Goal: Information Seeking & Learning: Learn about a topic

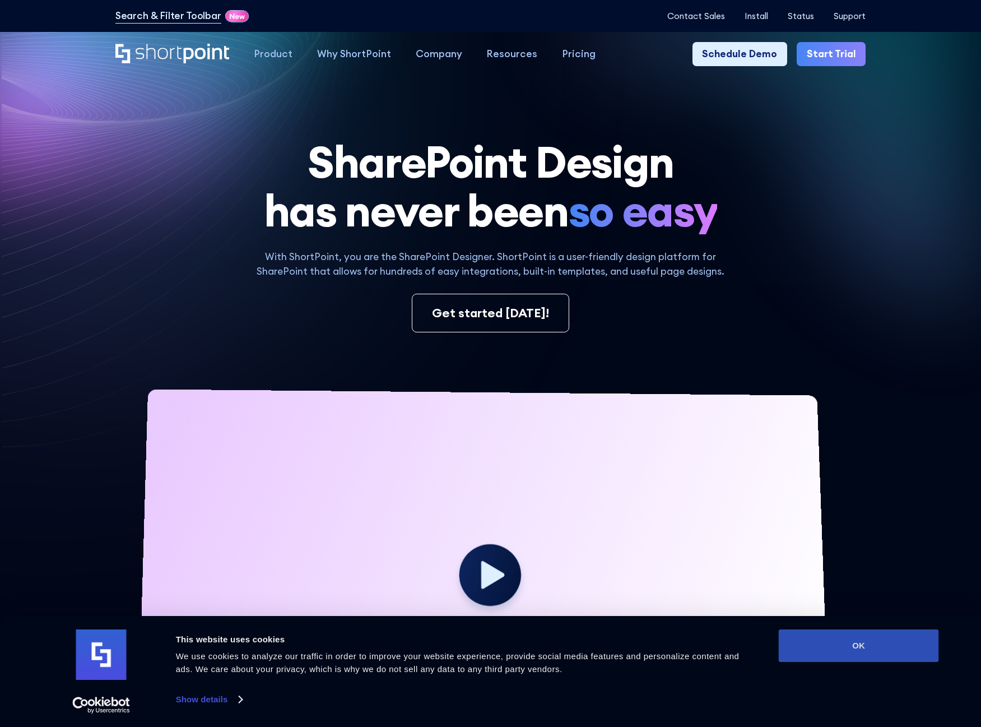
click at [865, 657] on button "OK" at bounding box center [859, 645] width 160 height 33
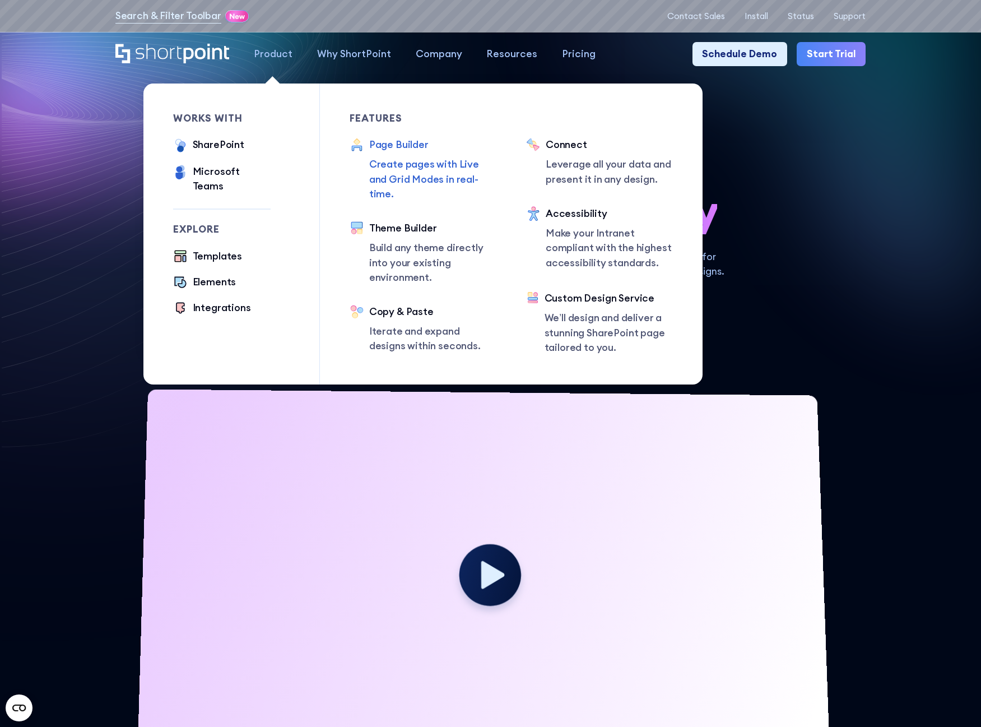
click at [389, 149] on div "Page Builder" at bounding box center [433, 144] width 128 height 15
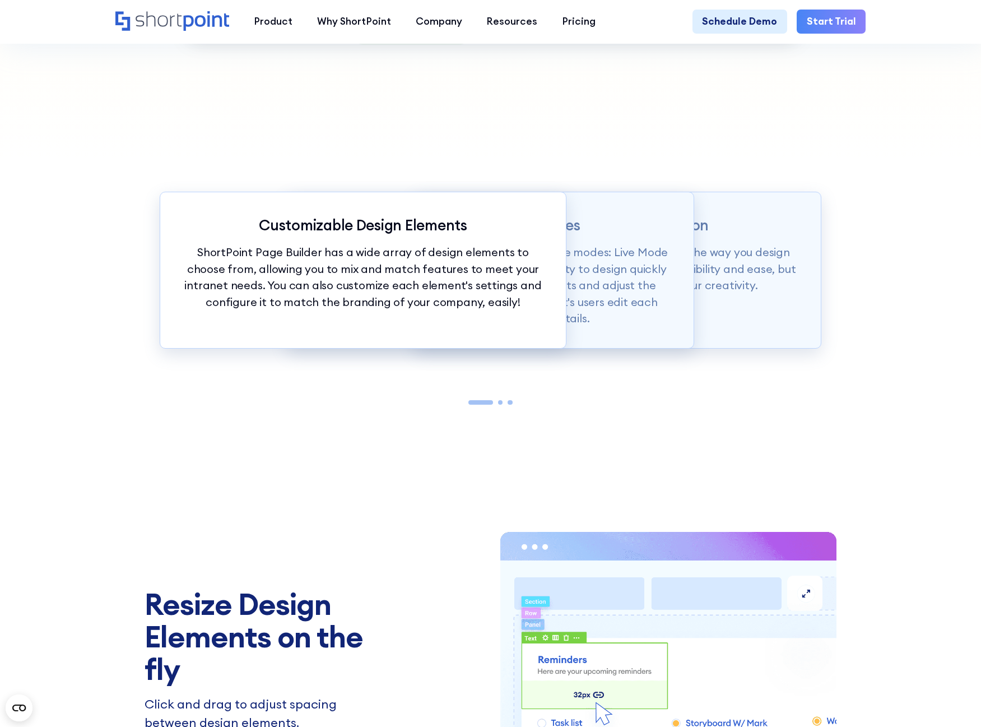
scroll to position [1401, 0]
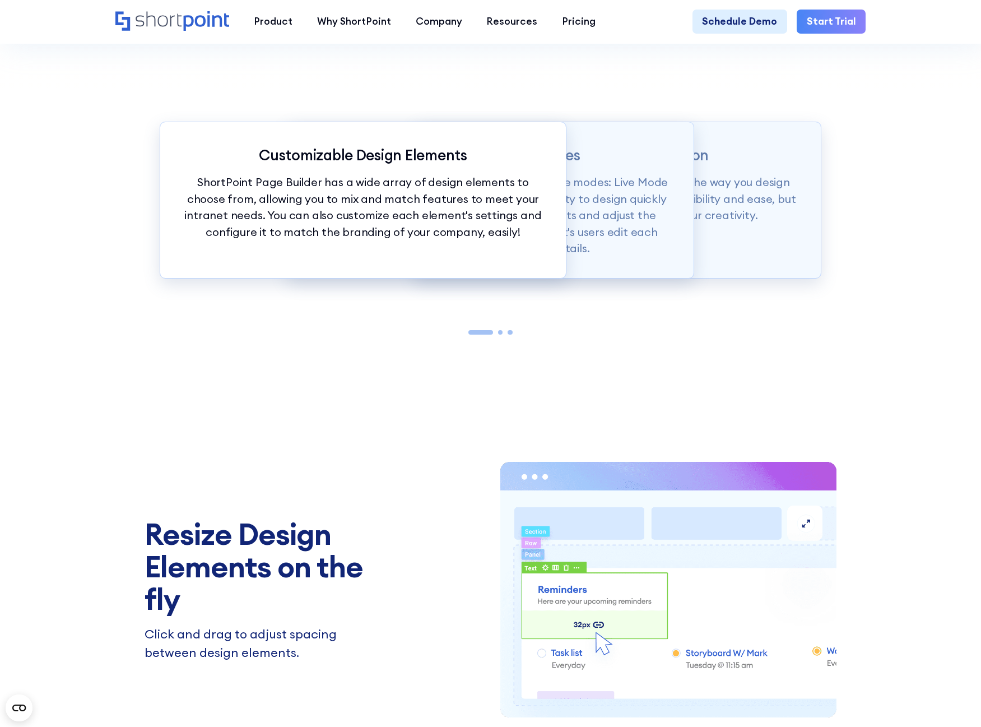
click at [499, 335] on div at bounding box center [500, 332] width 5 height 5
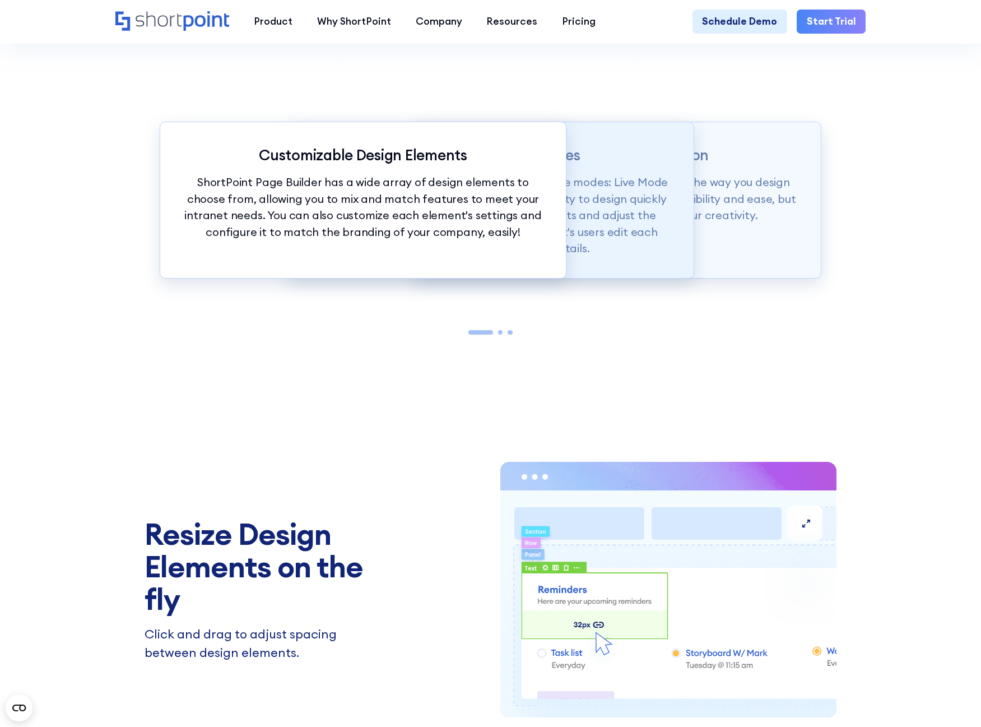
click at [585, 243] on p "Page builder allows users to design in two flexible modes: Live Mode & Grid Mod…" at bounding box center [490, 215] width 357 height 83
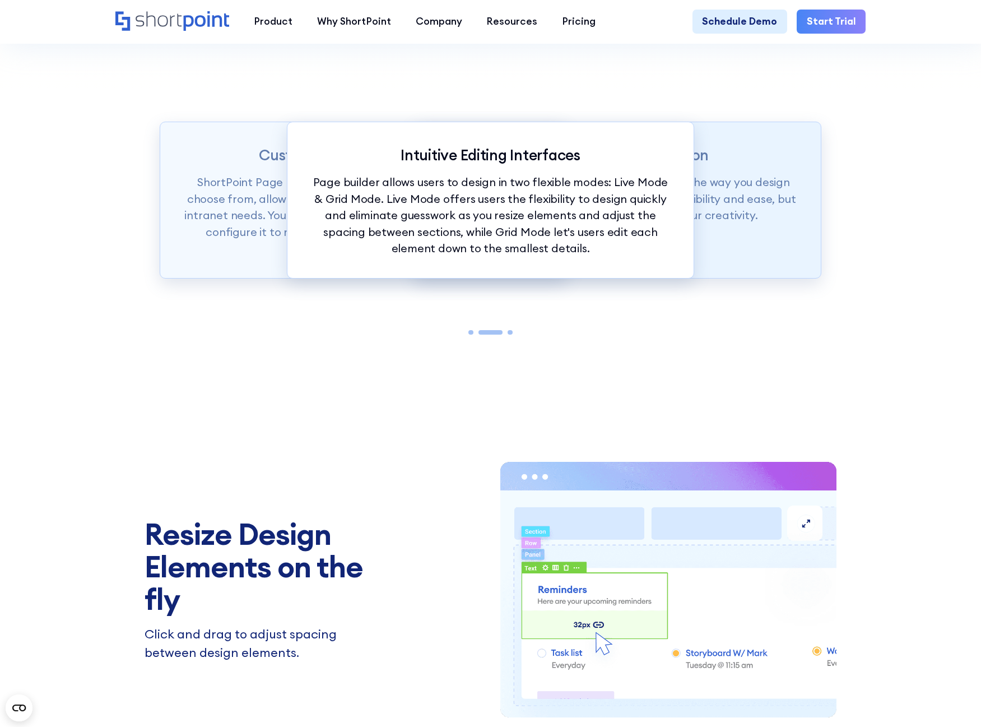
click at [703, 237] on div "Intranet Design Revolution ShortPoint Page Builder is truly revolutionizing the…" at bounding box center [618, 200] width 407 height 157
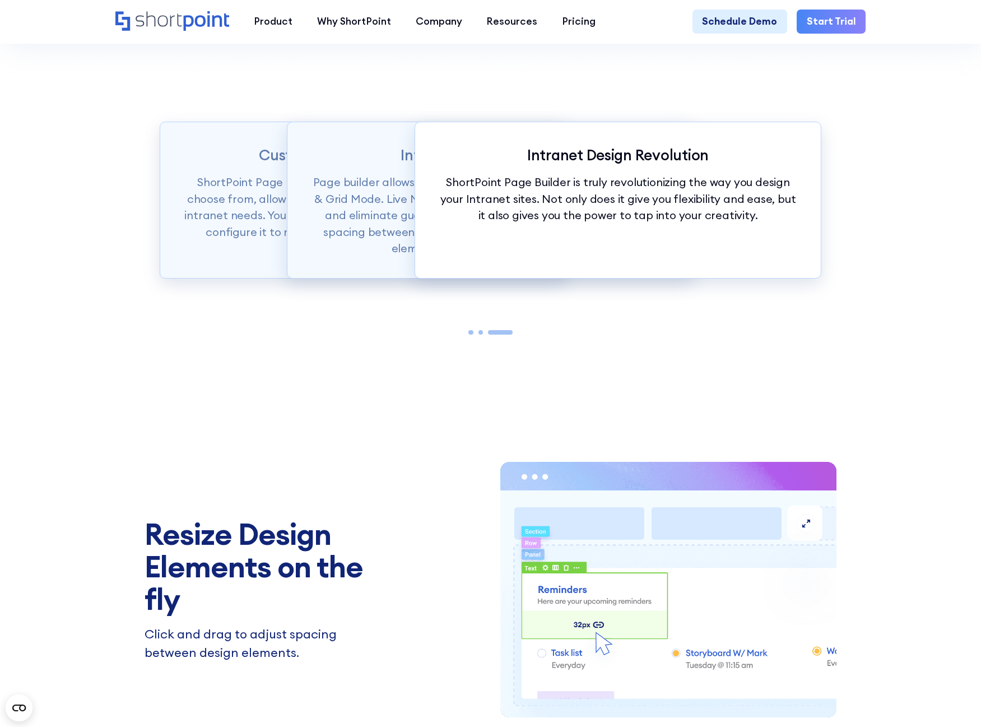
click at [913, 233] on div "Customizable Design Elements ShortPoint Page Builder has a wide array of design…" at bounding box center [490, 233] width 981 height 282
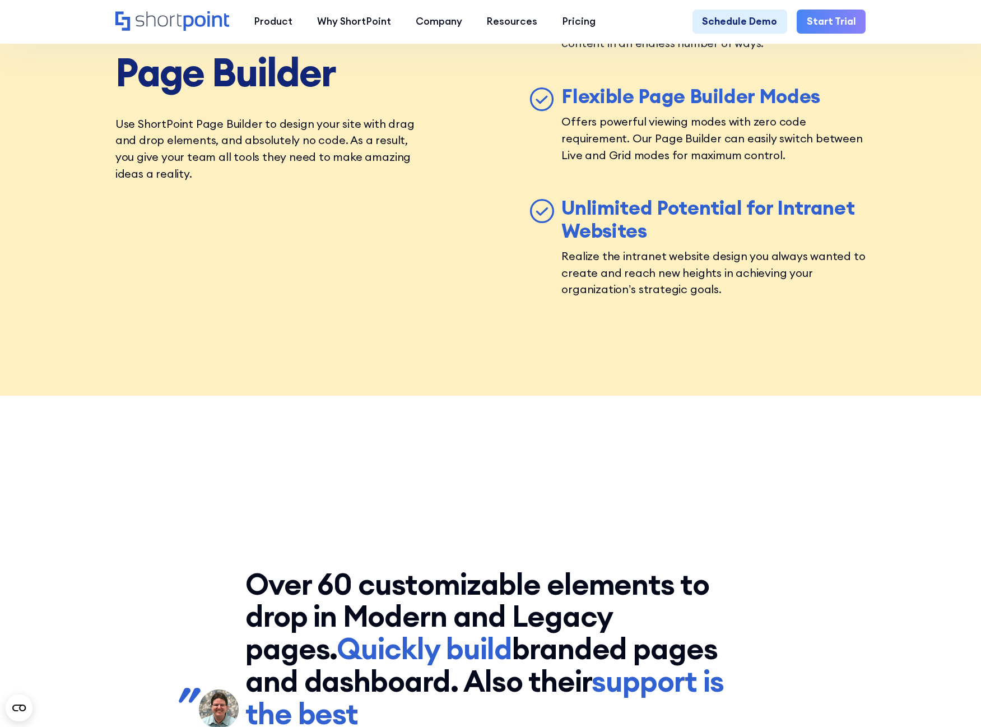
scroll to position [4708, 0]
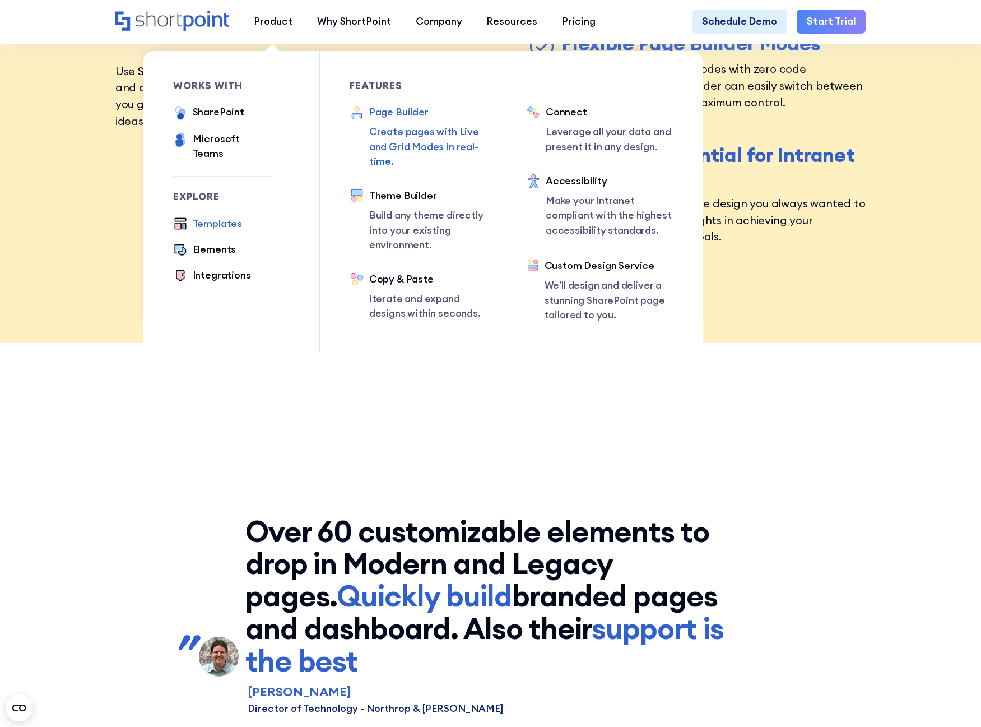
click at [198, 216] on div "Templates" at bounding box center [217, 223] width 49 height 15
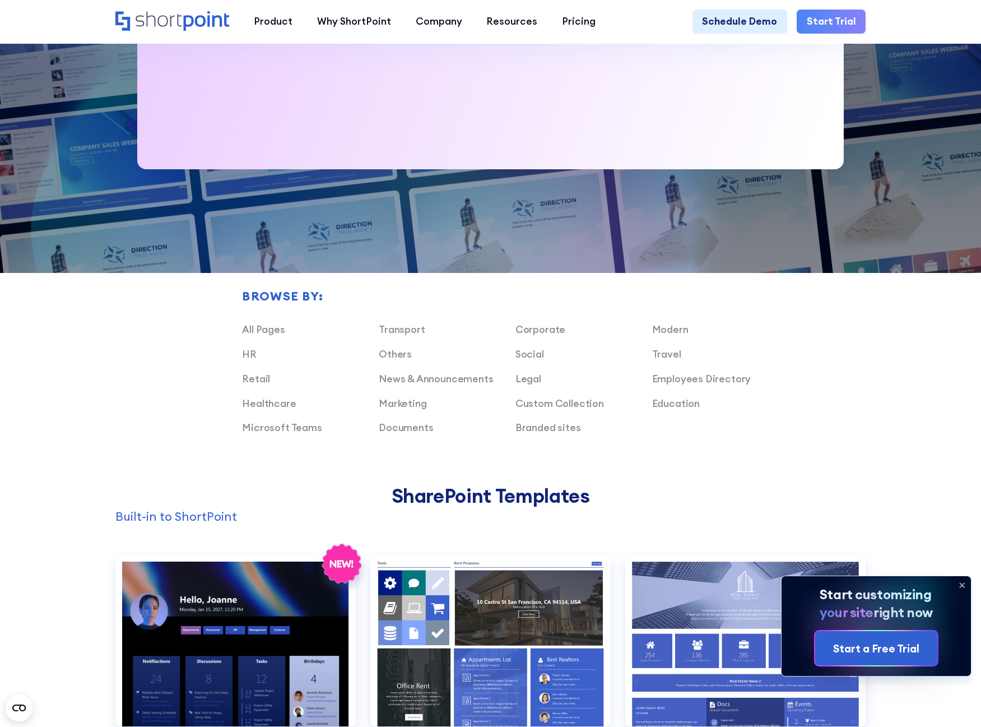
scroll to position [729, 0]
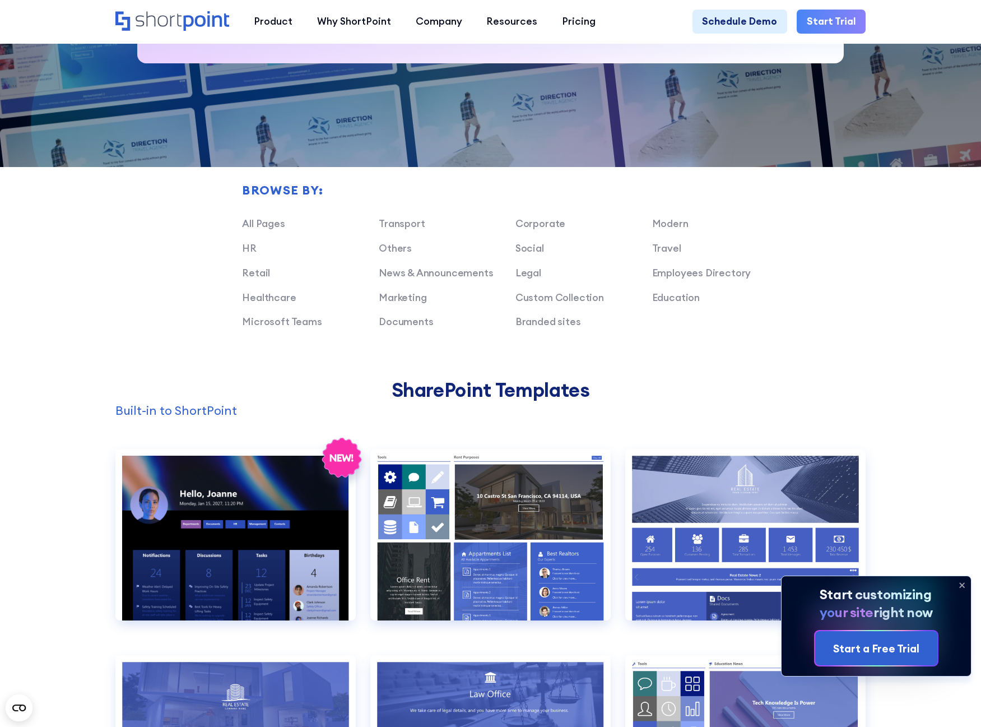
click at [847, 270] on div "Browse by: All Pages Transport Corporate Modern HR Others Social Travel Retail …" at bounding box center [490, 220] width 751 height 315
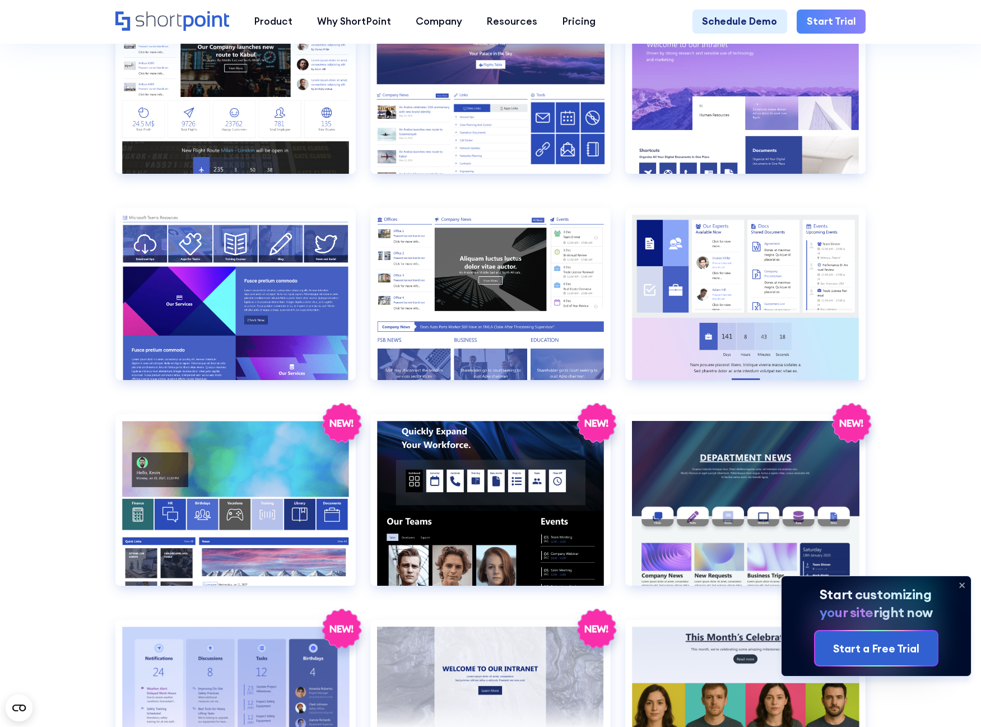
scroll to position [1457, 0]
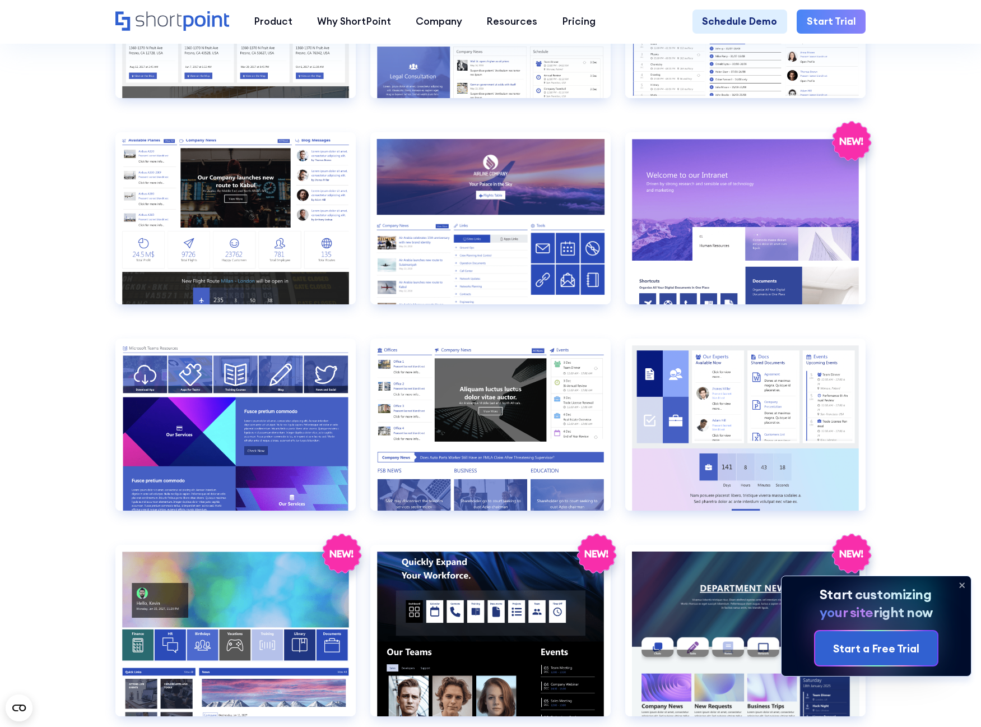
click at [928, 340] on section "SHAREPOINT INTRANET TEMPLATES Fully customizable SharePoint templates with Shor…" at bounding box center [490, 372] width 981 height 3611
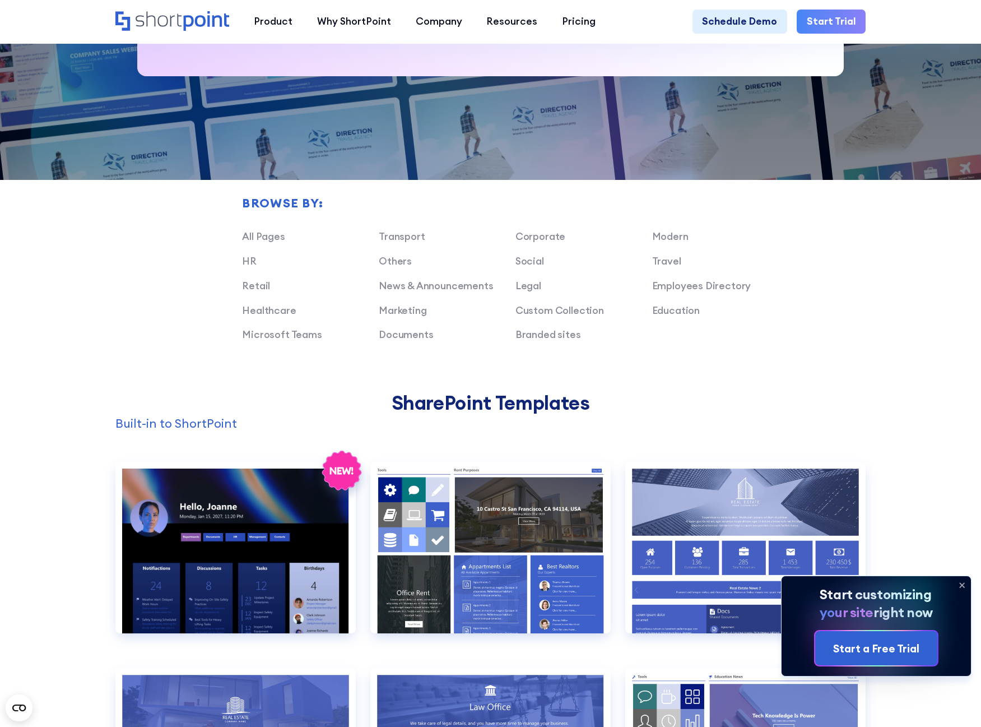
scroll to position [785, 0]
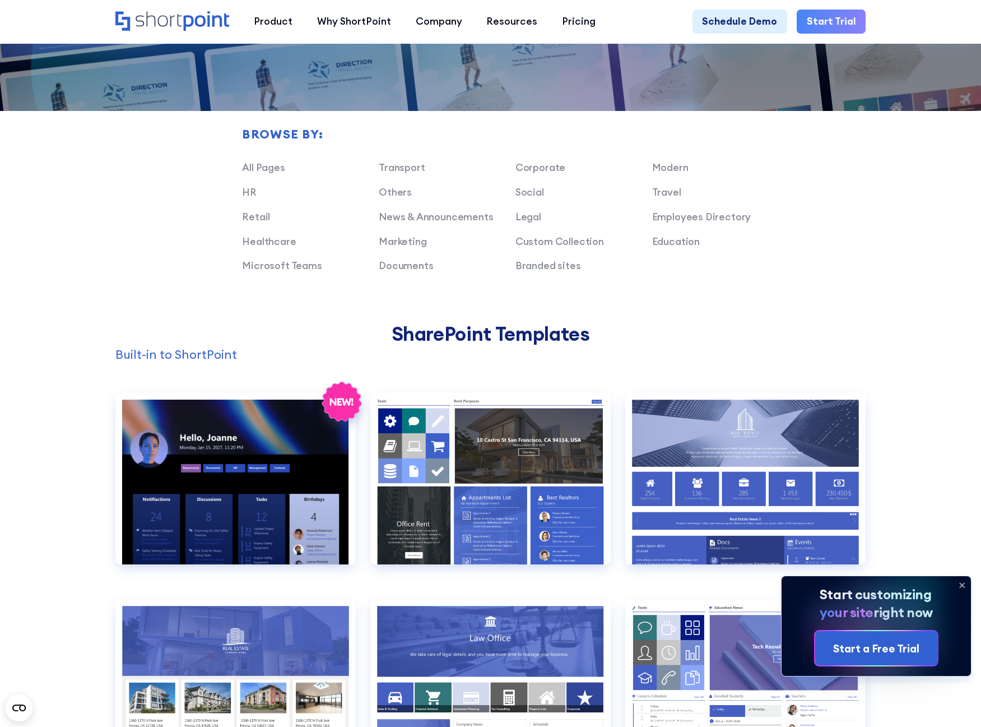
click at [845, 281] on div "Browse by: All Pages Transport Corporate Modern HR Others Social Travel Retail …" at bounding box center [490, 164] width 751 height 315
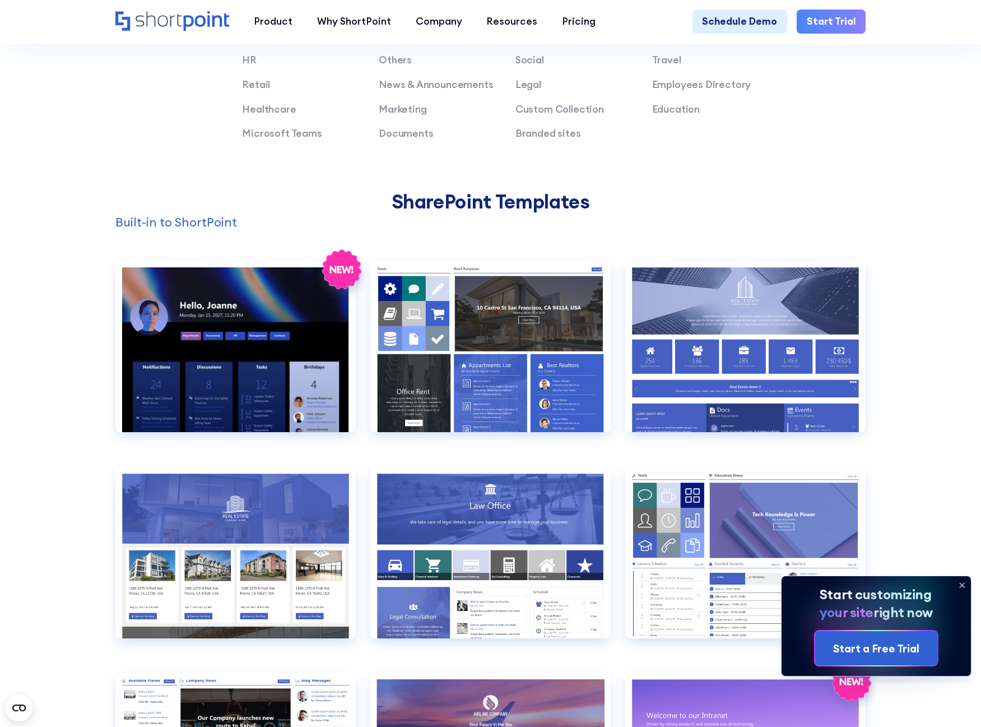
scroll to position [729, 0]
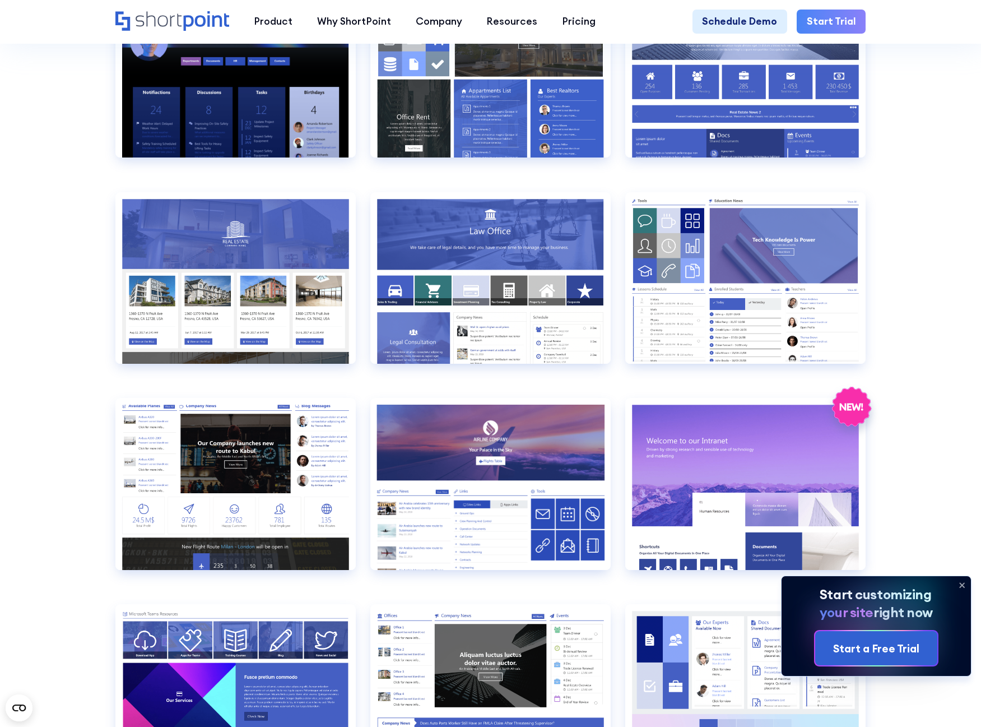
scroll to position [1233, 0]
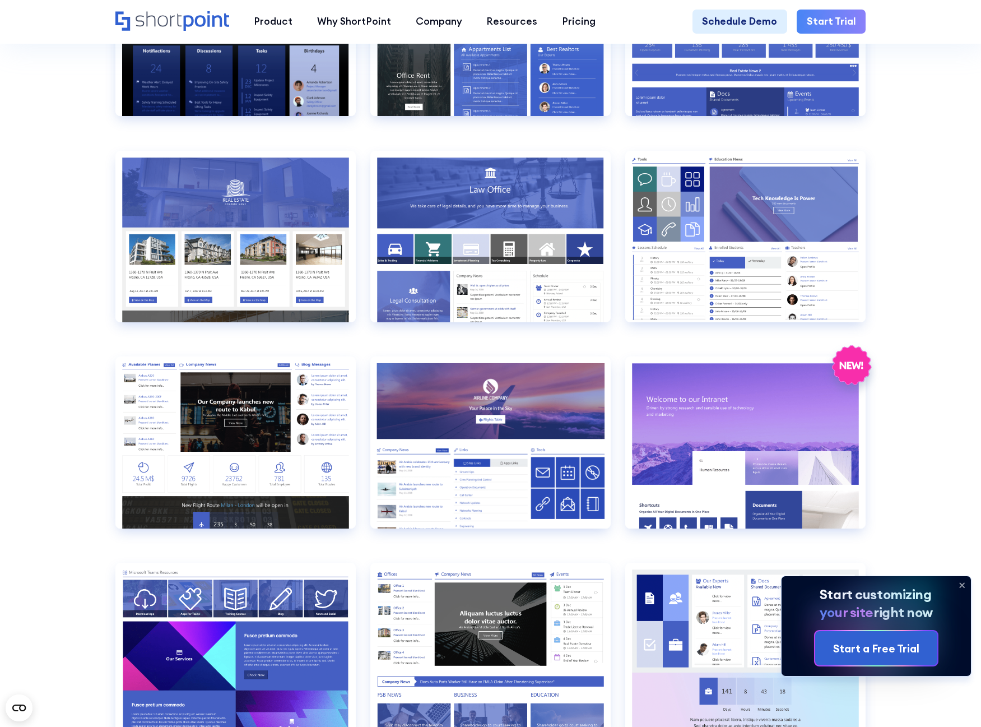
click at [964, 582] on icon at bounding box center [962, 585] width 18 height 18
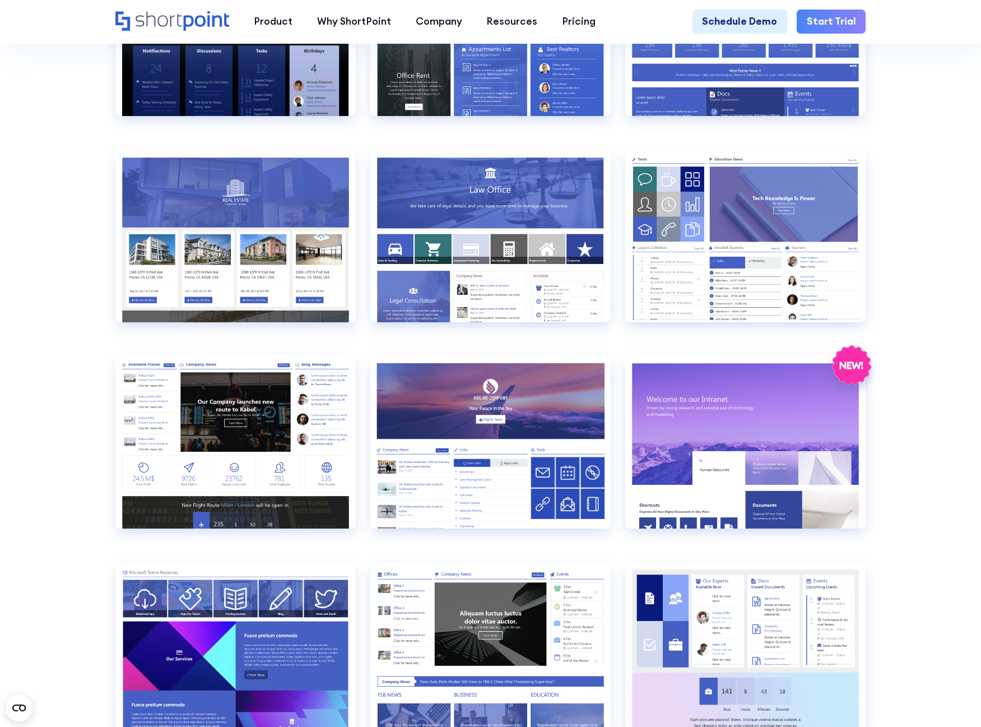
click at [930, 477] on section "SHAREPOINT INTRANET TEMPLATES Fully customizable SharePoint templates with Shor…" at bounding box center [490, 597] width 981 height 3611
click at [942, 406] on section "SHAREPOINT INTRANET TEMPLATES Fully customizable SharePoint templates with Shor…" at bounding box center [490, 597] width 981 height 3611
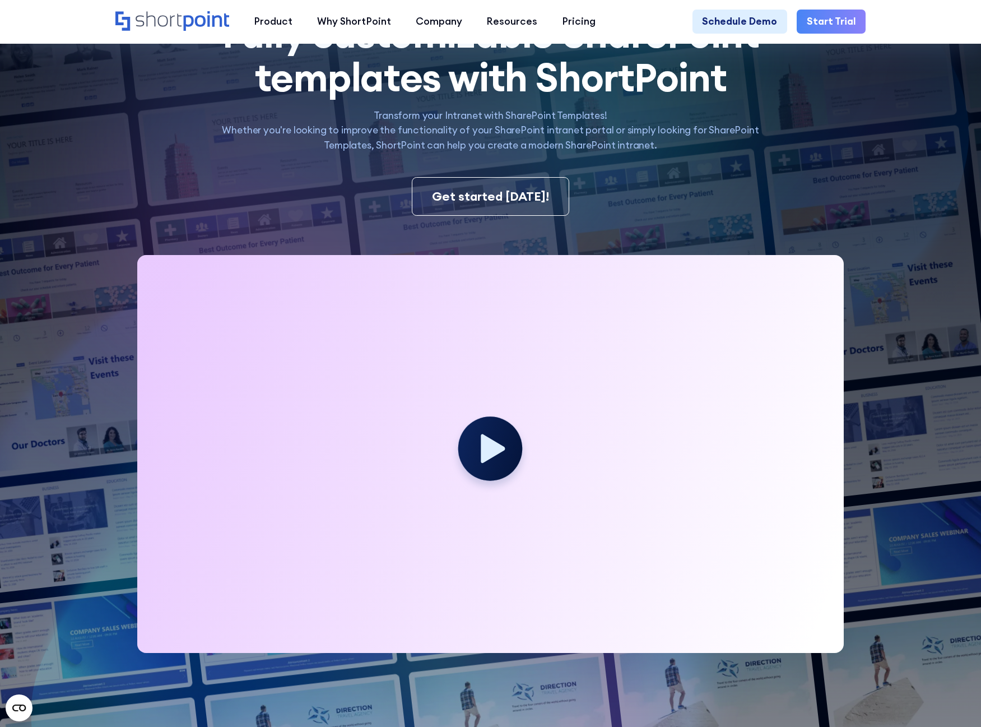
scroll to position [0, 0]
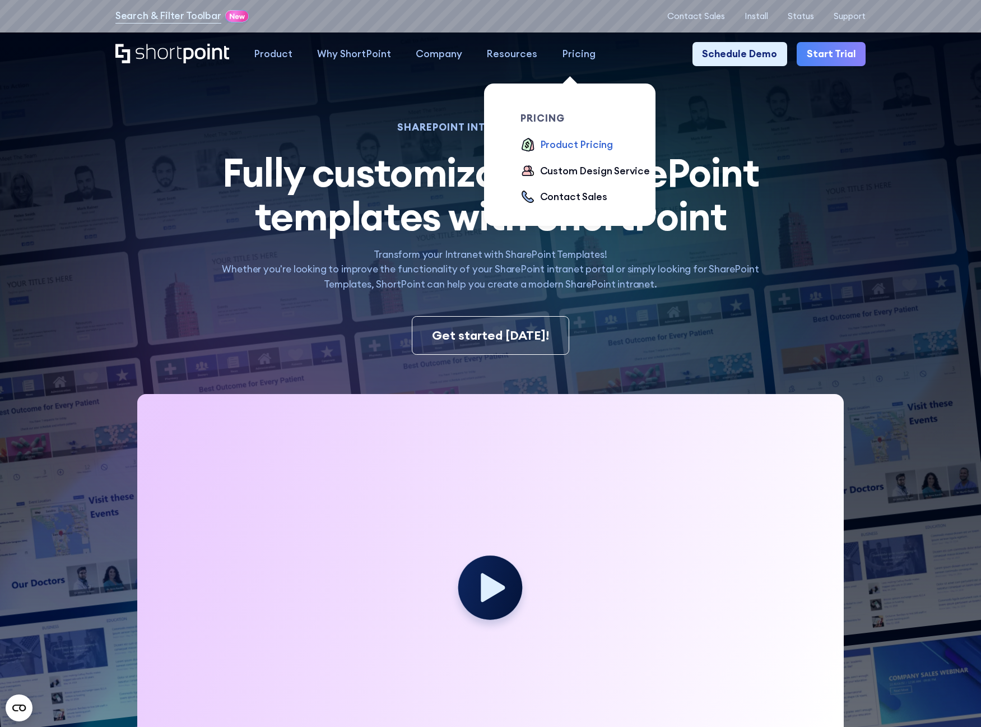
click at [569, 150] on div "Product Pricing" at bounding box center [576, 144] width 73 height 15
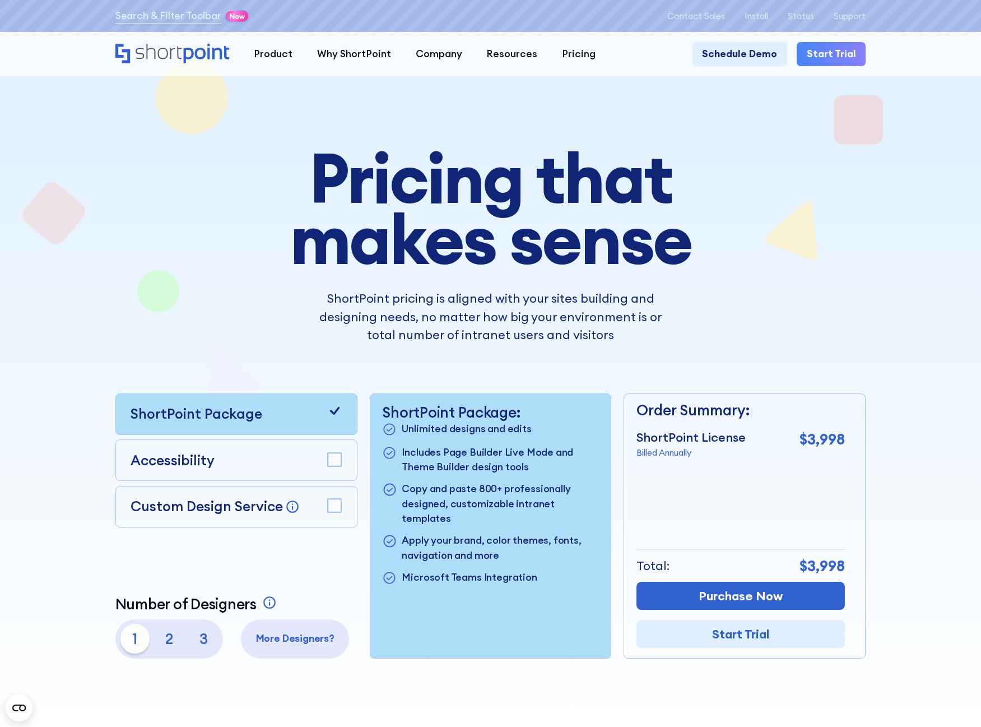
click at [862, 173] on div "Pricing that makes sense ShortPoint pricing is aligned with your sites building…" at bounding box center [490, 402] width 751 height 511
click at [783, 207] on div "Pricing that makes sense ShortPoint pricing is aligned with your sites building…" at bounding box center [490, 402] width 751 height 511
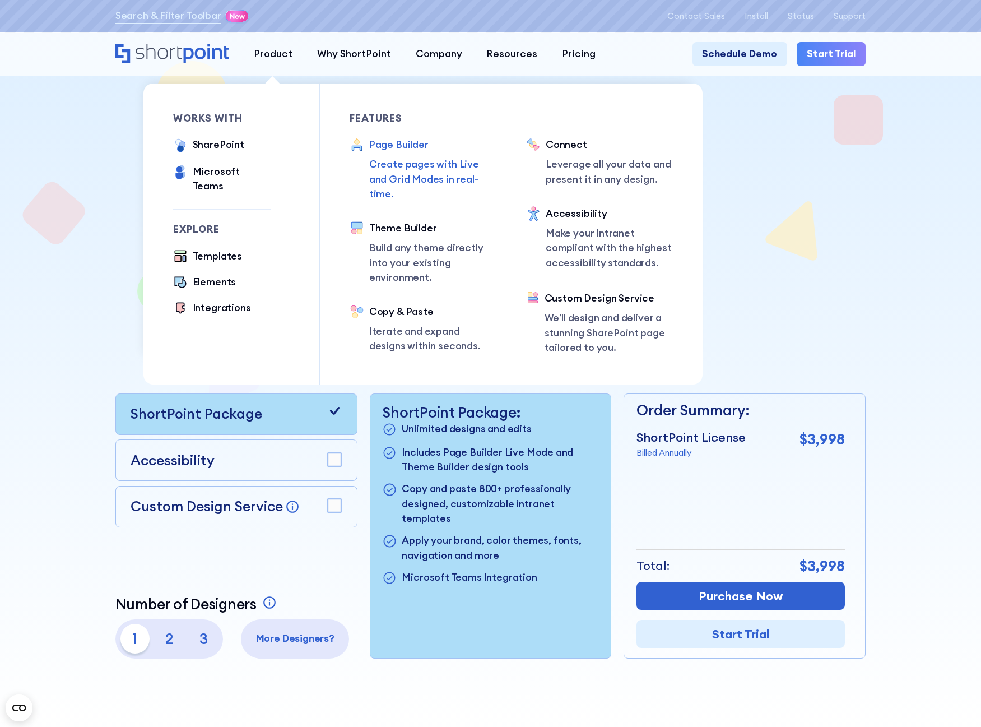
click at [399, 152] on div "Page Builder" at bounding box center [433, 144] width 128 height 15
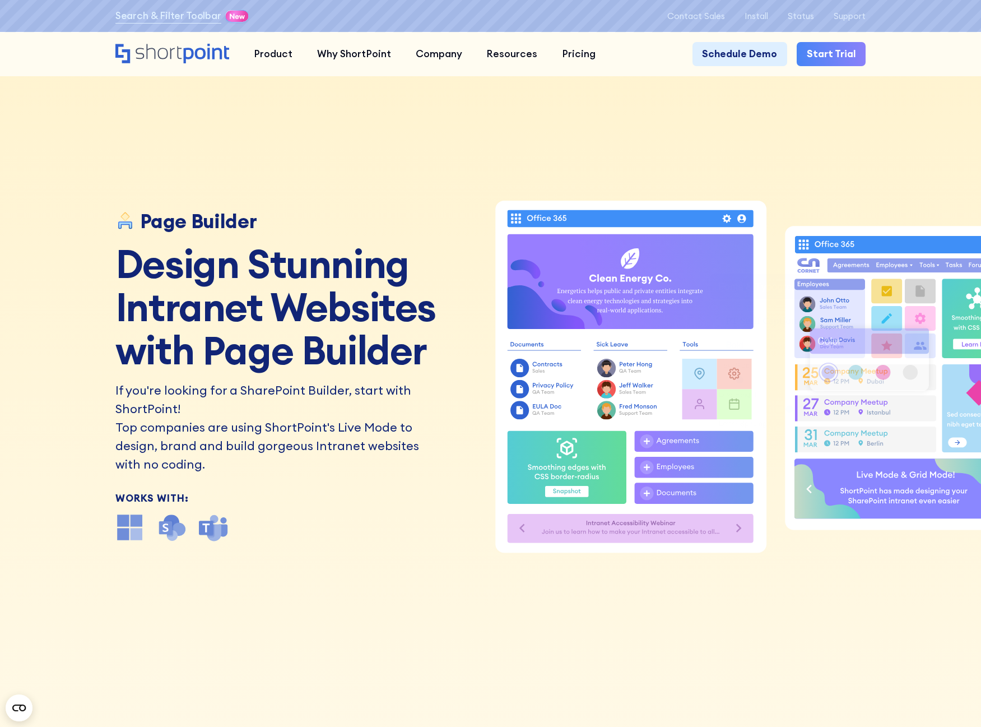
click at [411, 584] on div "Page Builder Design Stunning Intranet Websites with Page Builder If you're look…" at bounding box center [490, 363] width 981 height 727
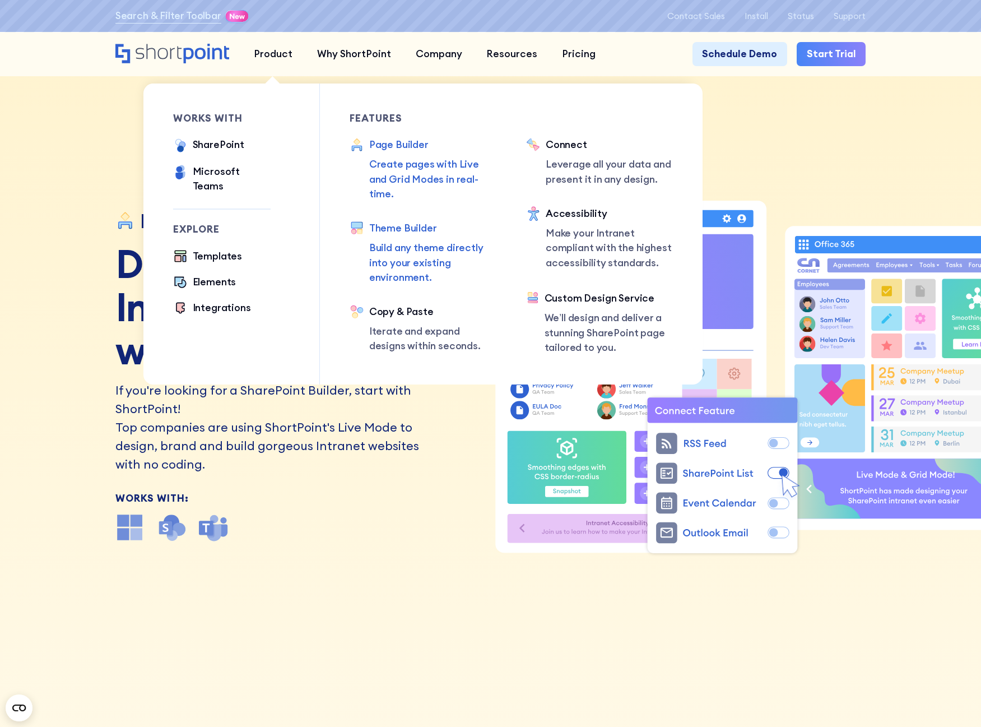
click at [406, 221] on div "Theme Builder" at bounding box center [433, 228] width 128 height 15
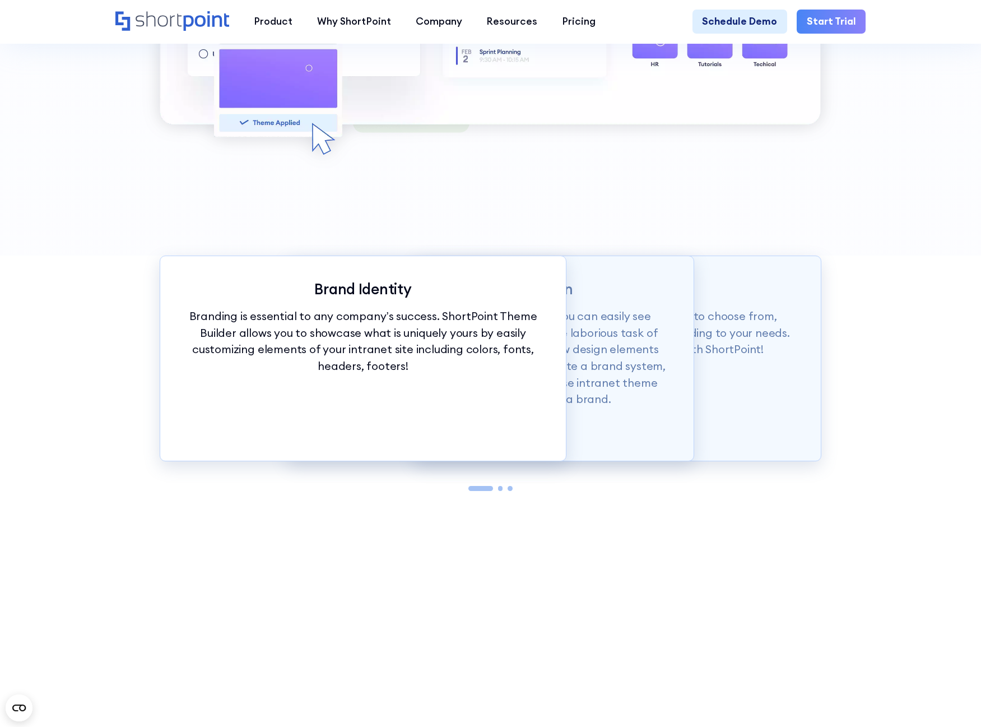
scroll to position [1289, 0]
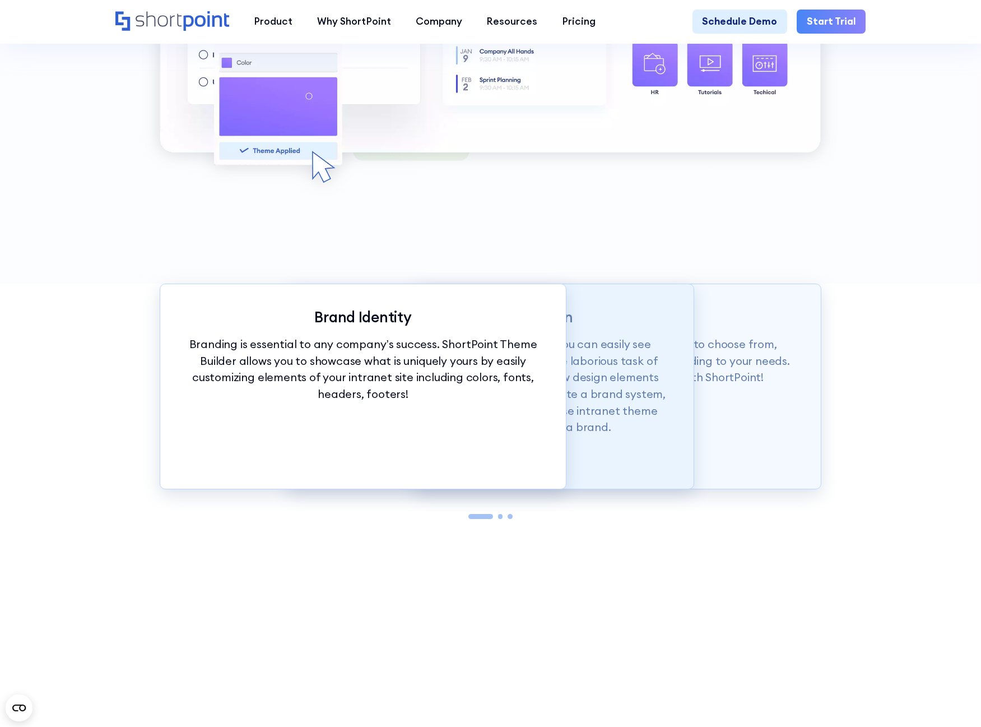
click at [597, 454] on div "Auto Theme Application With just a click of our customization tools, you can ea…" at bounding box center [490, 387] width 407 height 206
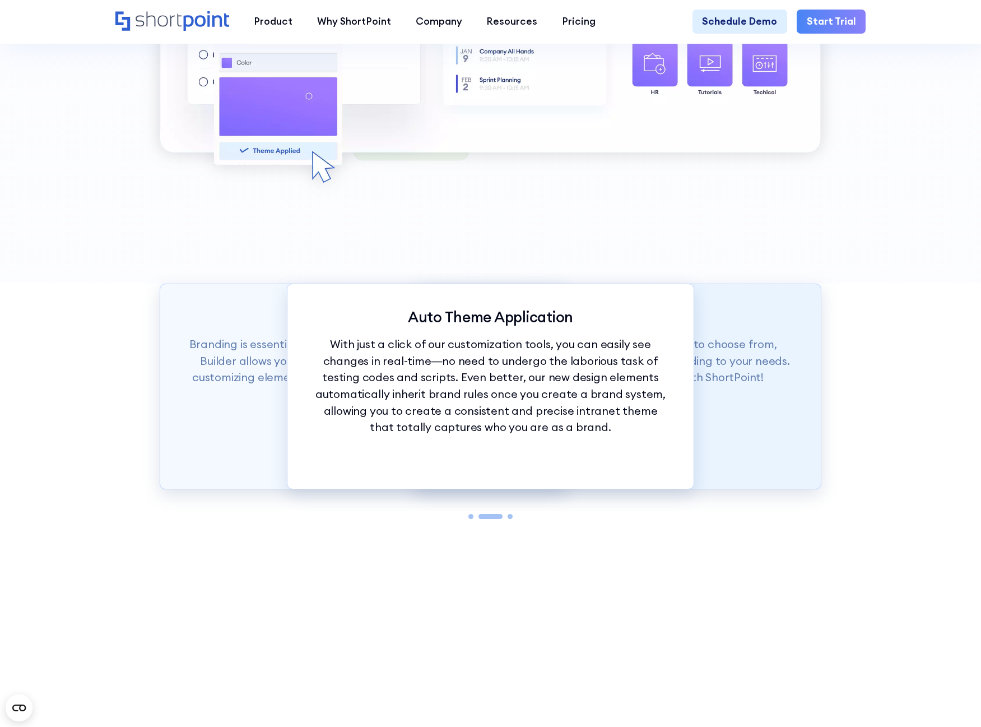
click at [725, 428] on div "Theme Builder Tools ShortPoint has hundreds of fonts and colors to choose from,…" at bounding box center [618, 387] width 407 height 206
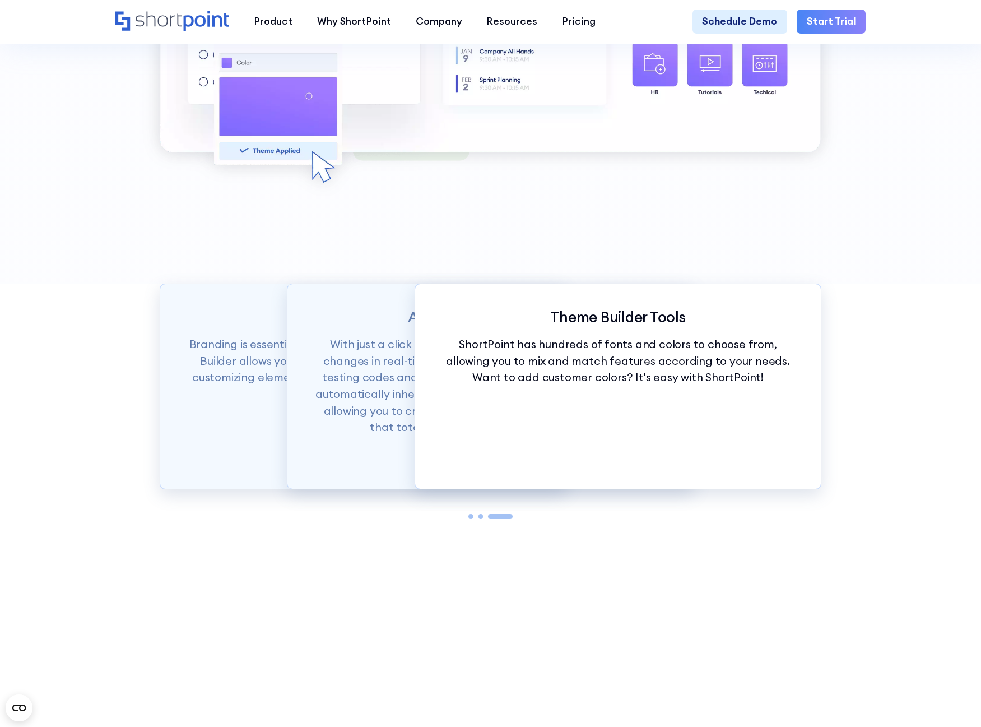
click at [419, 464] on div "Theme Builder Tools ShortPoint has hundreds of fonts and colors to choose from,…" at bounding box center [618, 387] width 407 height 206
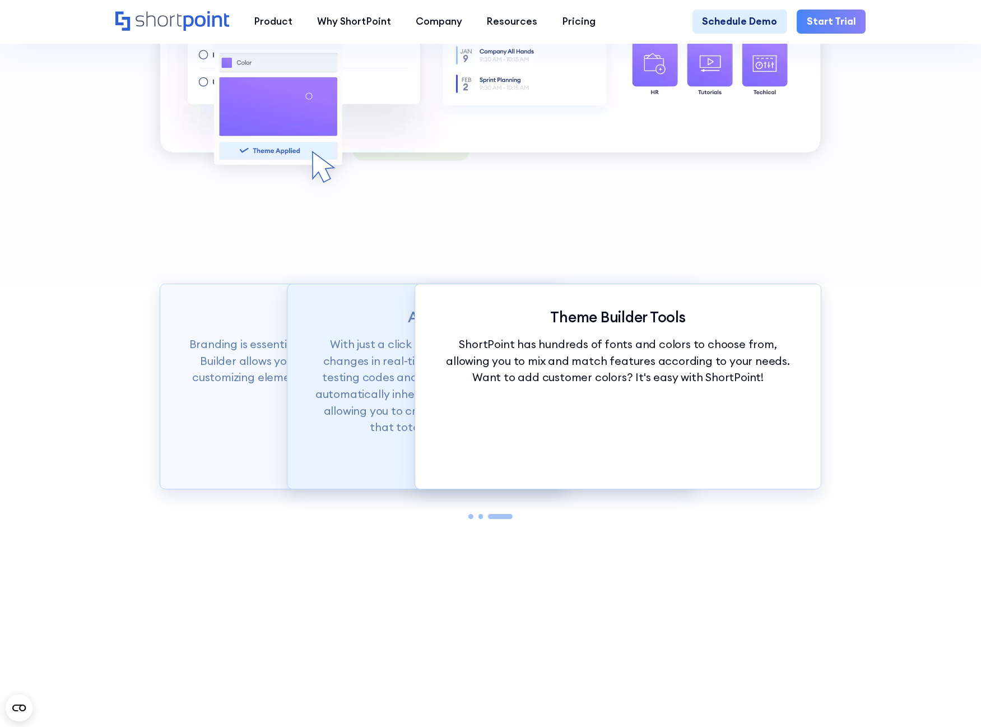
click at [374, 471] on div "Auto Theme Application With just a click of our customization tools, you can ea…" at bounding box center [490, 387] width 407 height 206
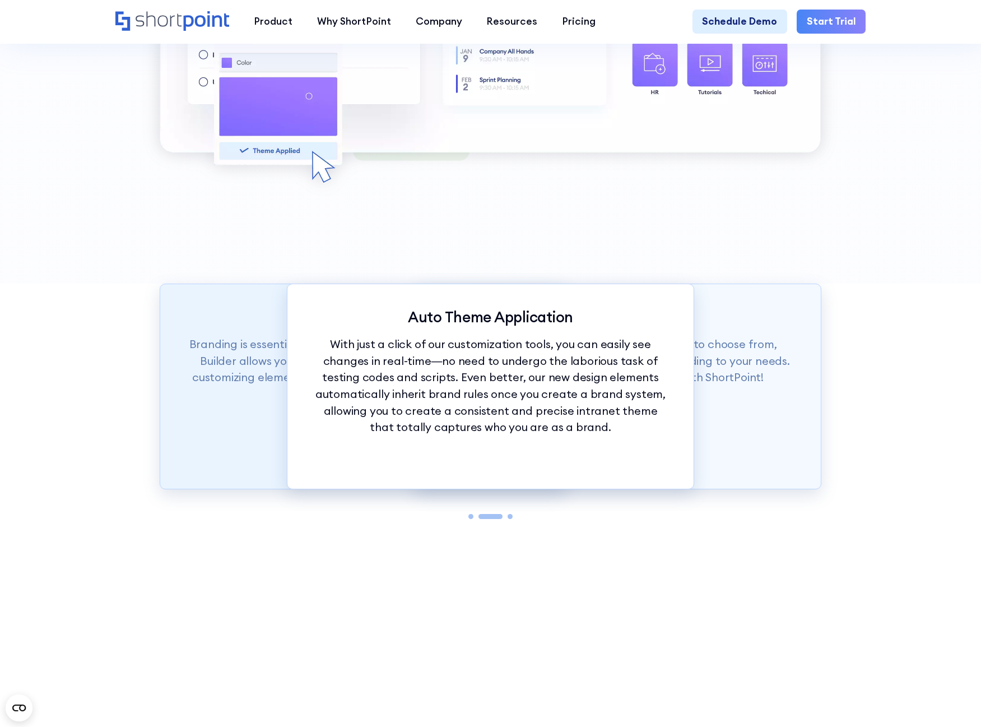
click at [200, 462] on div "Brand Identity Branding is essential to any company’s success. ShortPoint Theme…" at bounding box center [363, 387] width 407 height 206
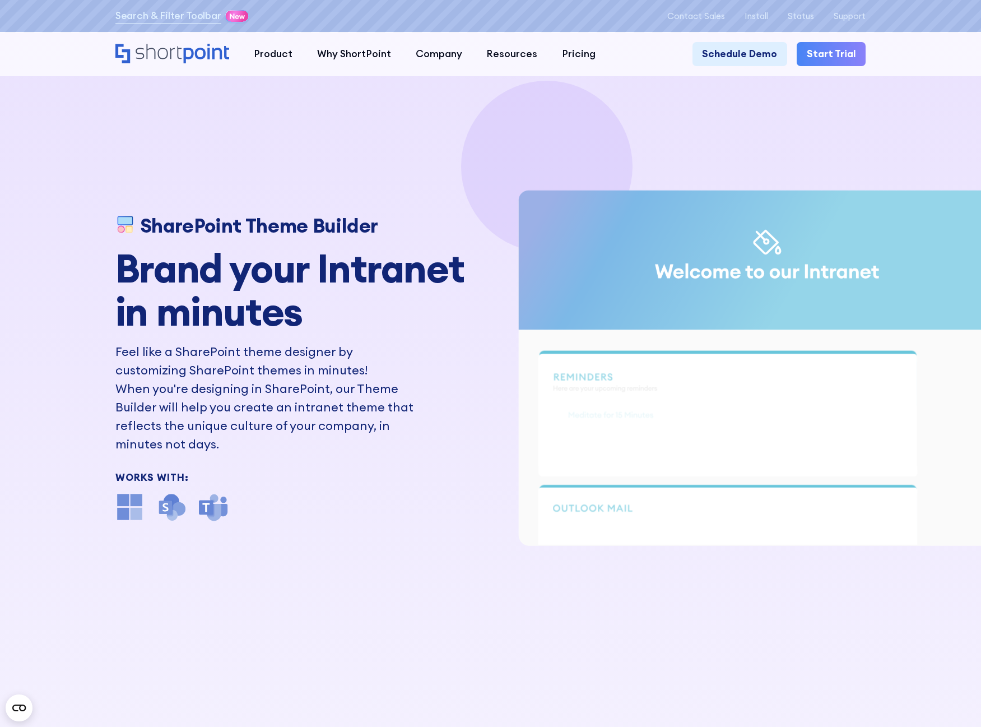
scroll to position [0, 0]
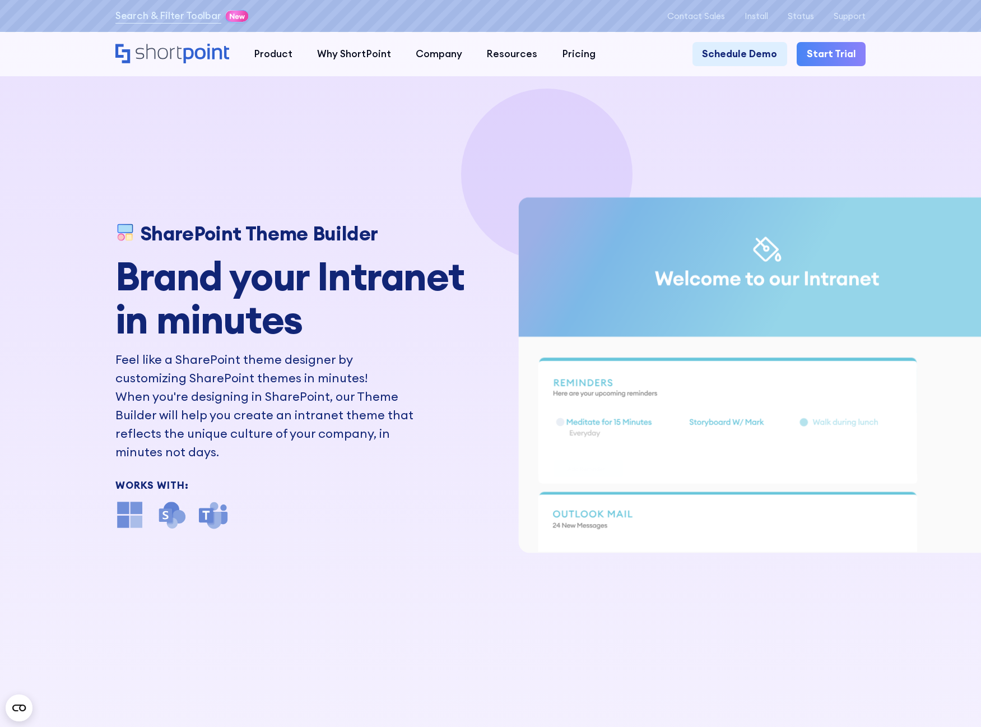
click at [758, 101] on div "SharePoint Theme Builder Brand your Intranet in minutes Feel like a SharePoint …" at bounding box center [490, 363] width 981 height 727
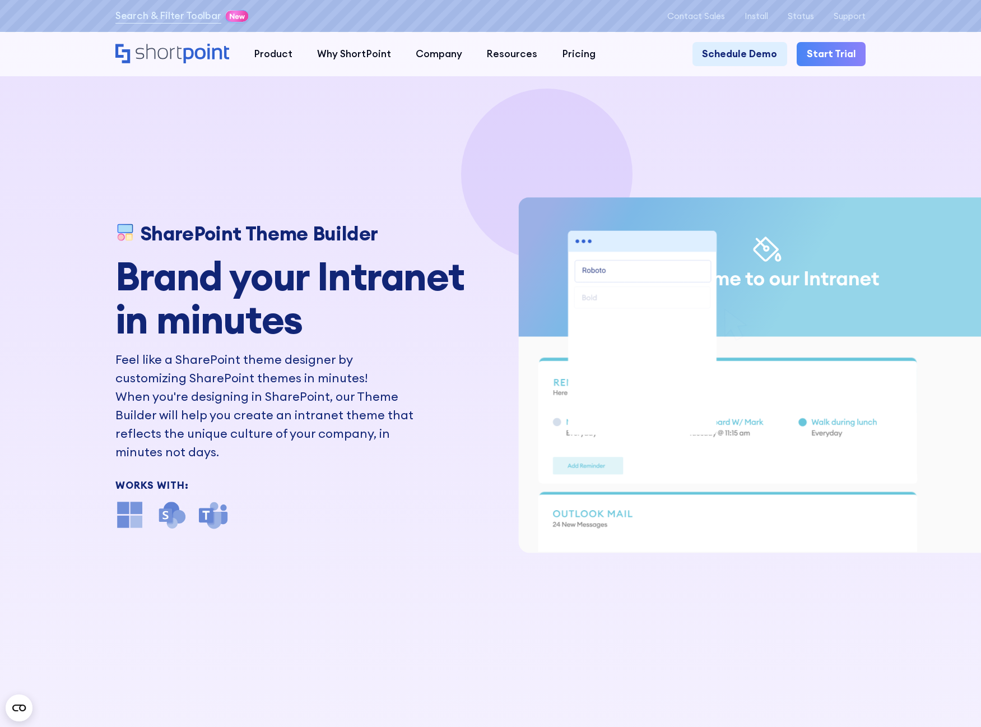
click at [399, 430] on p "When you're designing in SharePoint, our Theme Builder will help you create an …" at bounding box center [267, 423] width 304 height 73
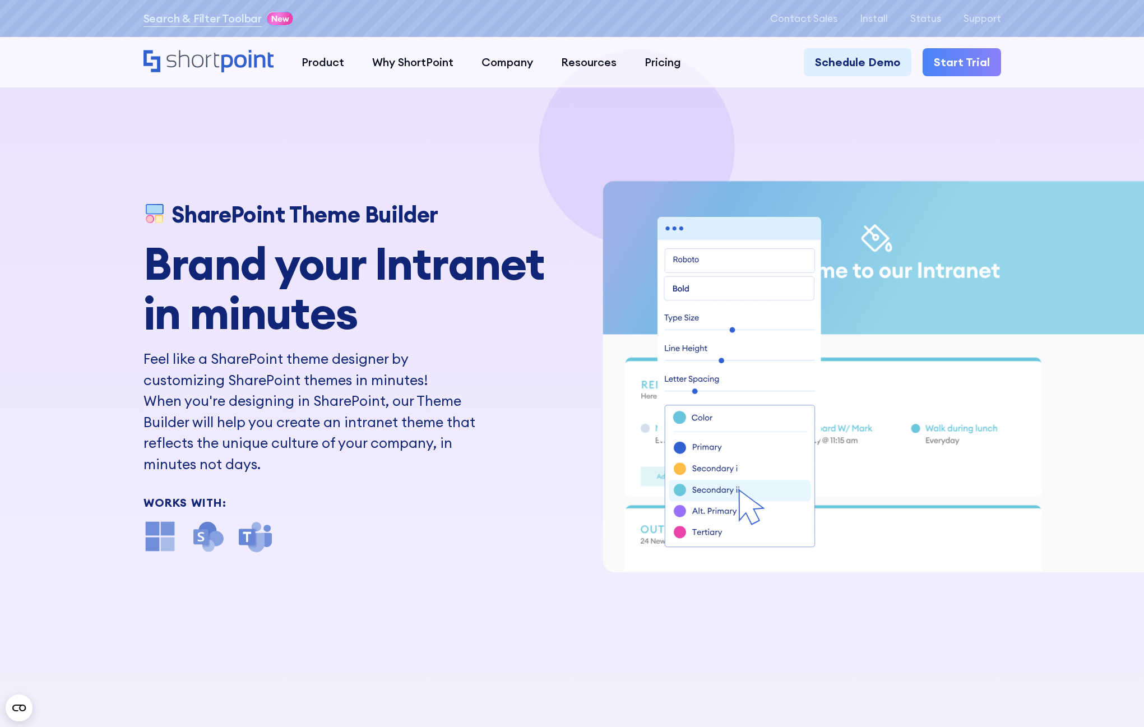
click at [724, 123] on div "SharePoint Theme Builder Brand your Intranet in minutes Feel like a SharePoint …" at bounding box center [572, 363] width 1144 height 727
drag, startPoint x: 465, startPoint y: 129, endPoint x: 474, endPoint y: 137, distance: 11.6
click at [474, 133] on div "SharePoint Theme Builder Brand your Intranet in minutes Feel like a SharePoint …" at bounding box center [572, 363] width 1144 height 727
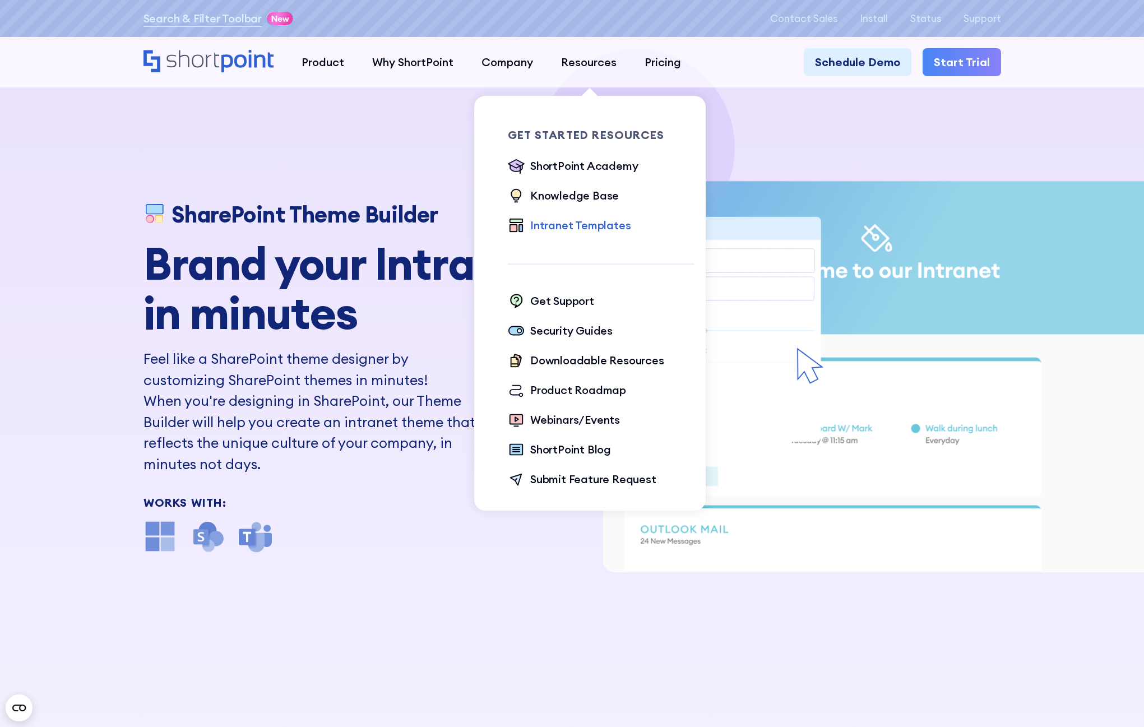
click at [579, 222] on div "Intranet Templates" at bounding box center [580, 225] width 100 height 17
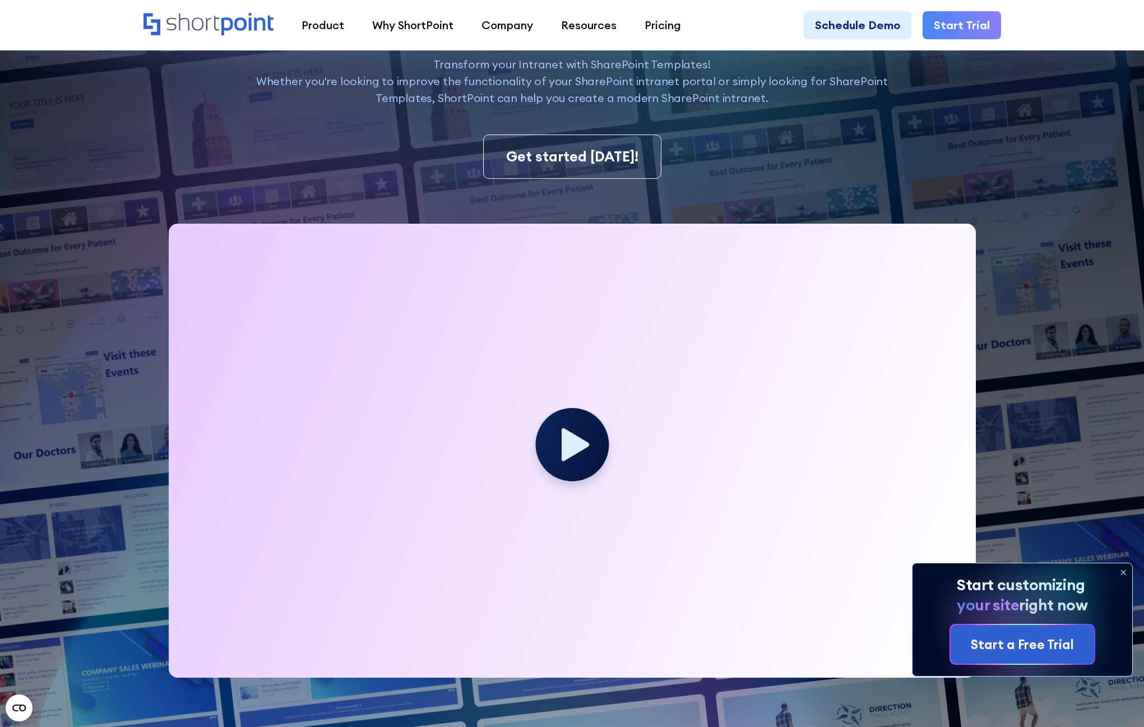
scroll to position [224, 0]
